Goal: Task Accomplishment & Management: Manage account settings

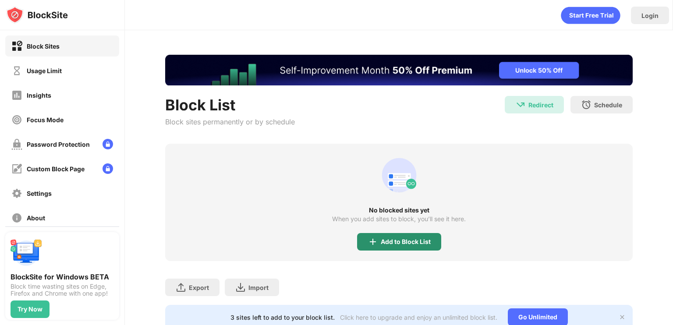
click at [380, 233] on div "Add to Block List" at bounding box center [399, 242] width 84 height 18
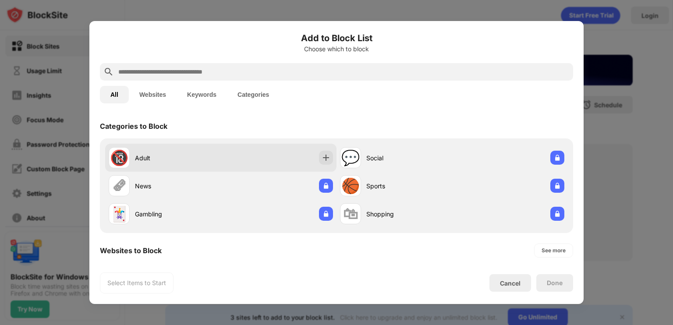
click at [163, 159] on div "Adult" at bounding box center [178, 157] width 86 height 9
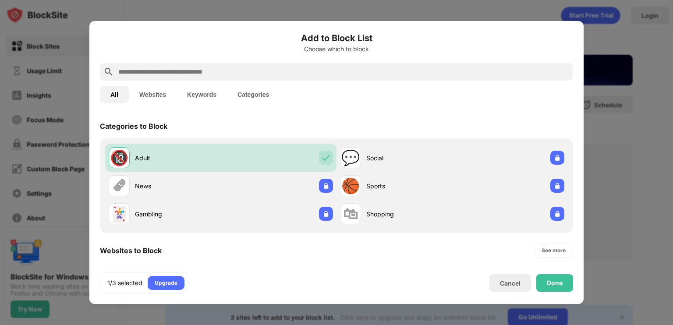
click at [341, 71] on input "text" at bounding box center [343, 72] width 452 height 11
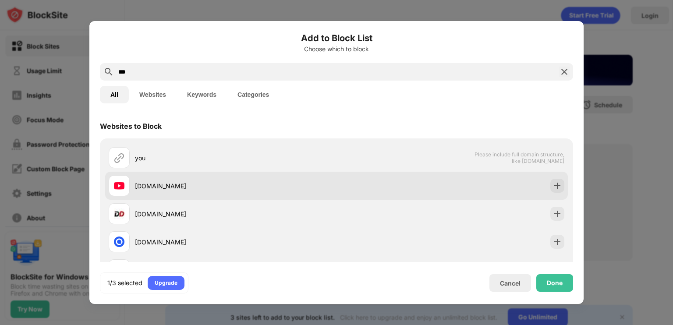
type input "***"
click at [299, 194] on div "[DOMAIN_NAME]" at bounding box center [223, 185] width 228 height 21
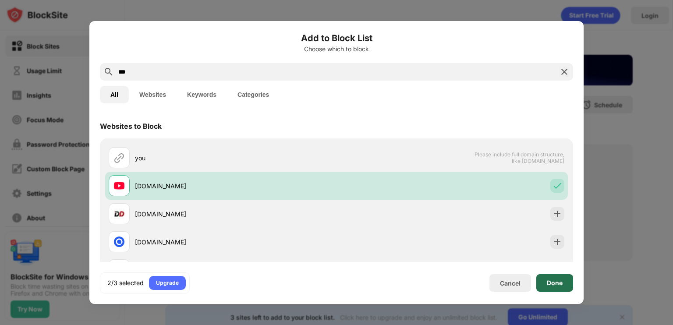
click at [546, 278] on div "Done" at bounding box center [554, 283] width 37 height 18
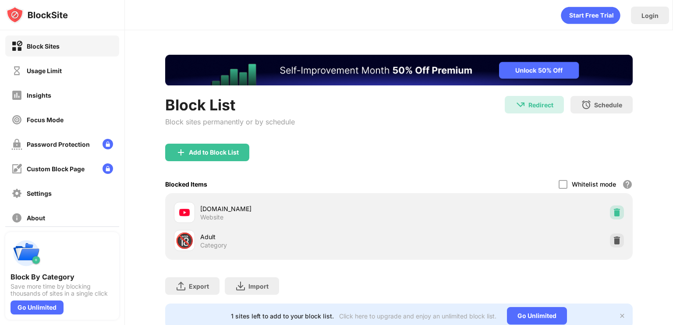
click at [612, 215] on img at bounding box center [616, 212] width 9 height 9
